Goal: Task Accomplishment & Management: Complete application form

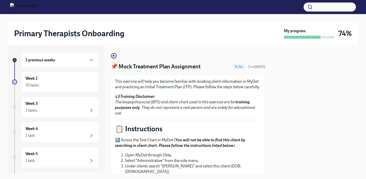
scroll to position [232, 0]
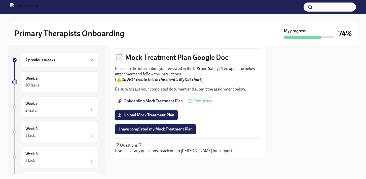
click at [162, 112] on label "Upload Mock Treatment Plan" at bounding box center [146, 115] width 63 height 10
click at [0, 0] on input "Upload Mock Treatment Plan" at bounding box center [0, 0] width 0 height 0
click at [158, 116] on span "Upload Mock Treatment Plan" at bounding box center [146, 115] width 56 height 5
click at [0, 0] on input "Upload Mock Treatment Plan" at bounding box center [0, 0] width 0 height 0
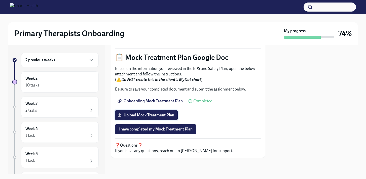
click at [173, 117] on span "Upload Mock Treatment Plan" at bounding box center [146, 115] width 56 height 5
click at [0, 0] on input "Upload Mock Treatment Plan" at bounding box center [0, 0] width 0 height 0
click at [189, 131] on span "I have completed my Mock Treatment Plan" at bounding box center [155, 129] width 74 height 5
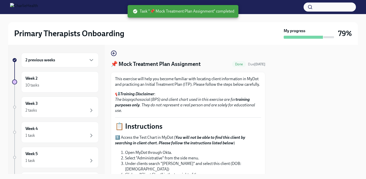
scroll to position [0, 0]
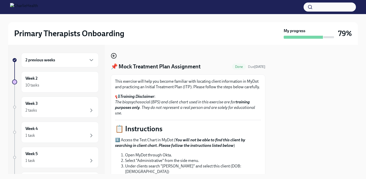
click at [115, 57] on icon "button" at bounding box center [114, 56] width 6 height 6
